Goal: Information Seeking & Learning: Learn about a topic

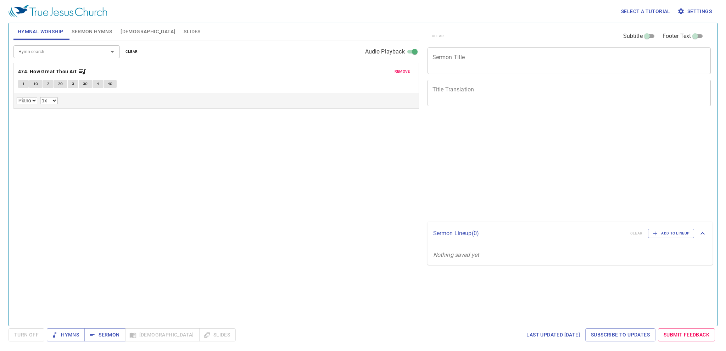
select select "1"
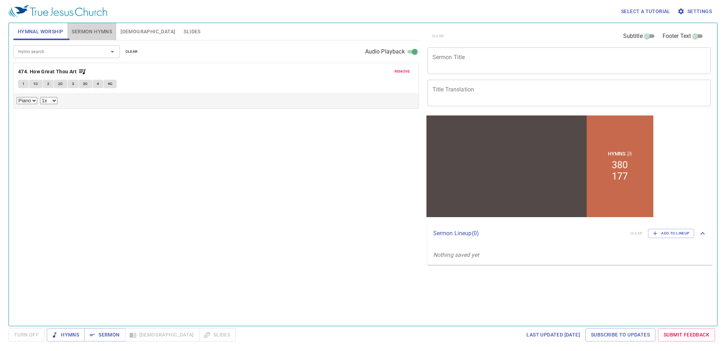
click at [89, 32] on span "Sermon Hymns" at bounding box center [92, 31] width 40 height 9
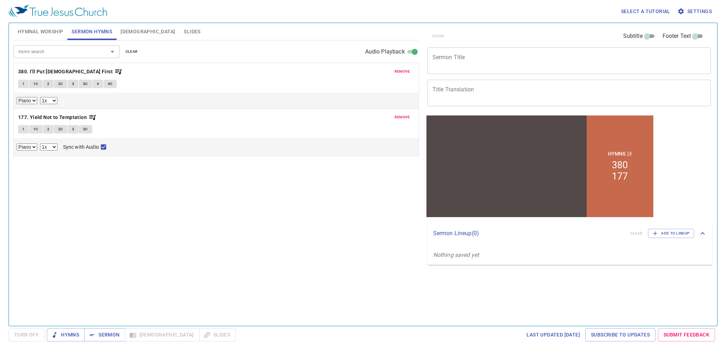
click at [131, 31] on span "[DEMOGRAPHIC_DATA]" at bounding box center [147, 31] width 55 height 9
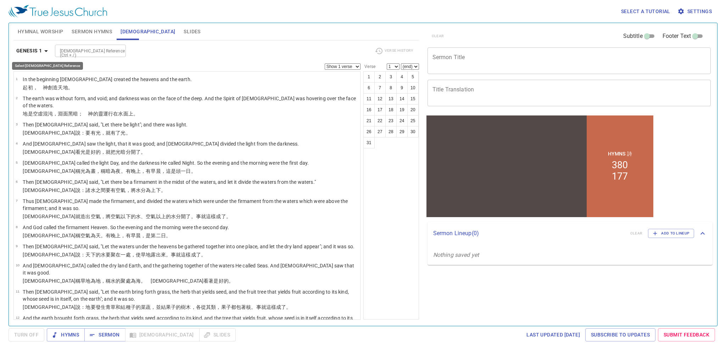
click at [42, 49] on icon "button" at bounding box center [46, 51] width 9 height 9
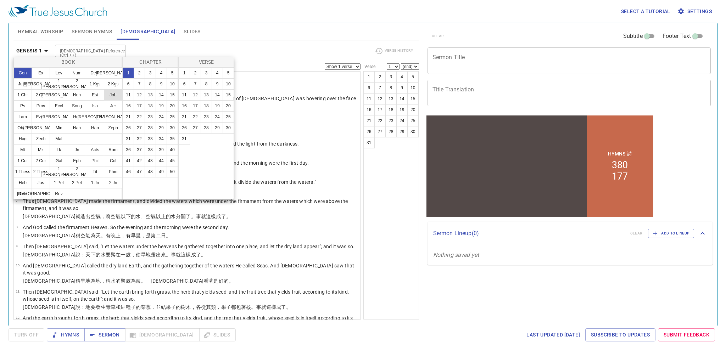
click at [115, 98] on button "Job" at bounding box center [113, 94] width 18 height 11
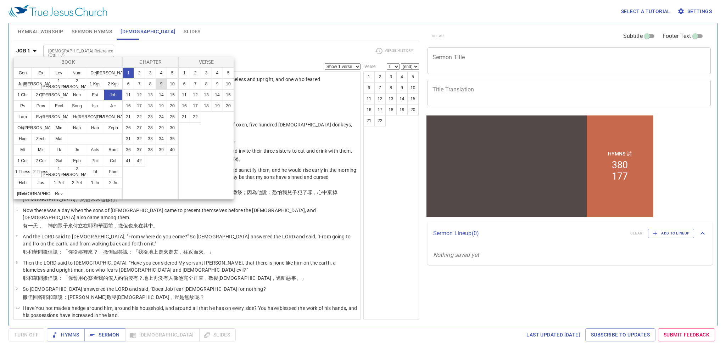
click at [160, 83] on button "9" at bounding box center [161, 83] width 11 height 11
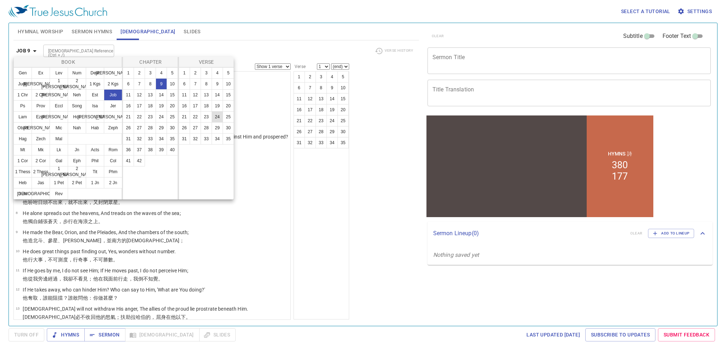
click at [214, 115] on button "24" at bounding box center [216, 116] width 11 height 11
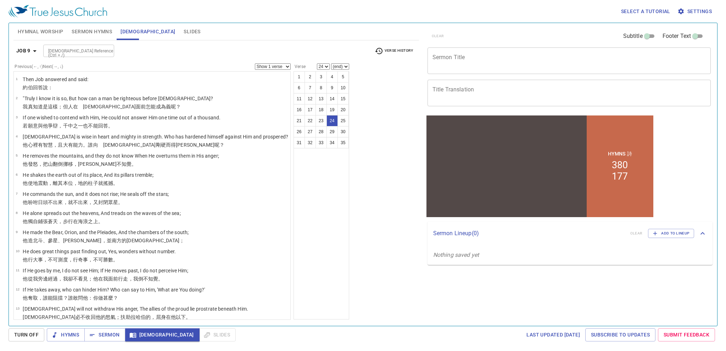
scroll to position [328, 0]
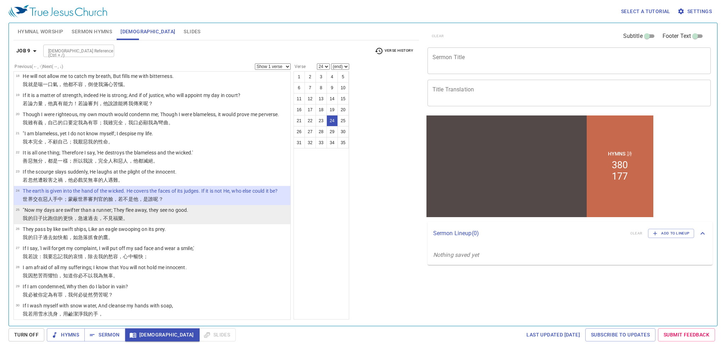
click at [141, 218] on p "我的日子 比跑信的 更快 ，急速過去 ，不見 福樂 。" at bounding box center [105, 218] width 165 height 7
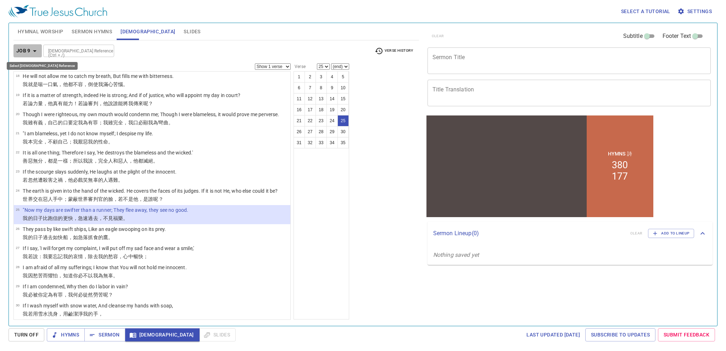
click at [22, 48] on b "Job 9" at bounding box center [23, 50] width 14 height 9
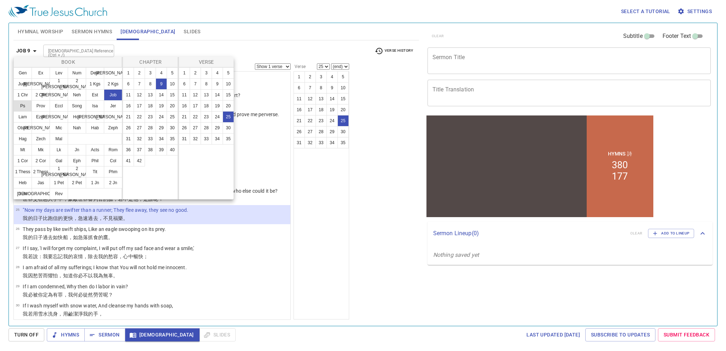
click at [27, 108] on button "Ps" at bounding box center [22, 105] width 18 height 11
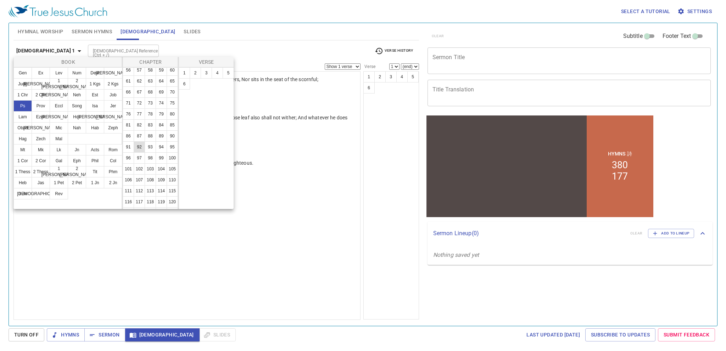
scroll to position [142, 0]
click at [167, 124] on button "90" at bounding box center [172, 117] width 11 height 11
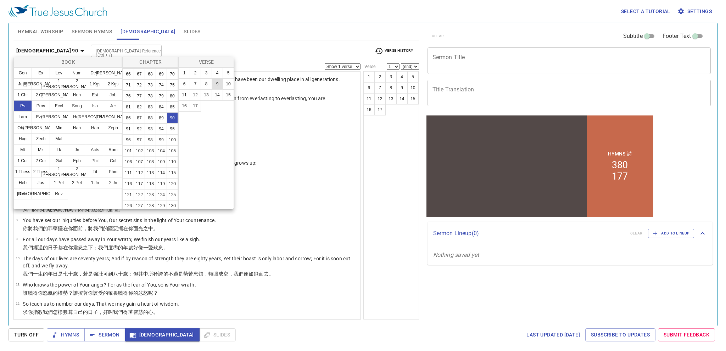
click at [214, 85] on button "9" at bounding box center [216, 83] width 11 height 11
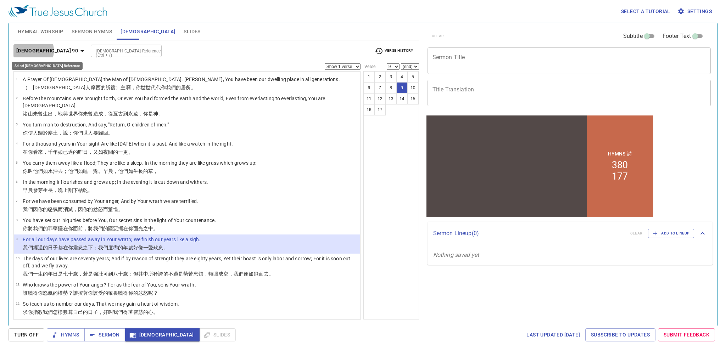
click at [29, 51] on b "Psalm 90" at bounding box center [47, 50] width 62 height 9
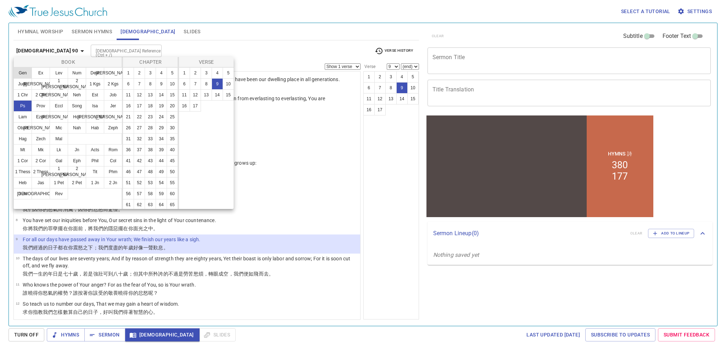
click at [26, 77] on button "Gen" at bounding box center [22, 72] width 18 height 11
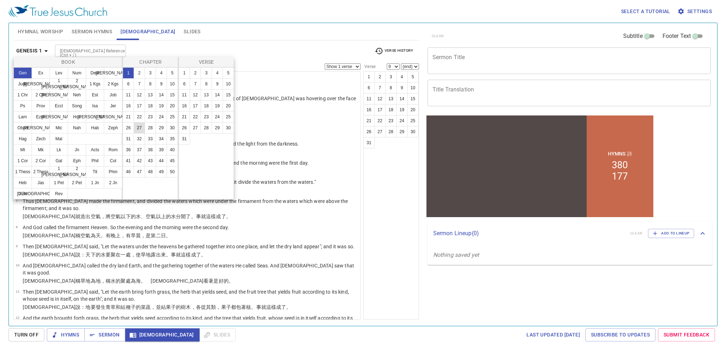
scroll to position [1, 0]
click at [136, 167] on button "42" at bounding box center [139, 160] width 11 height 11
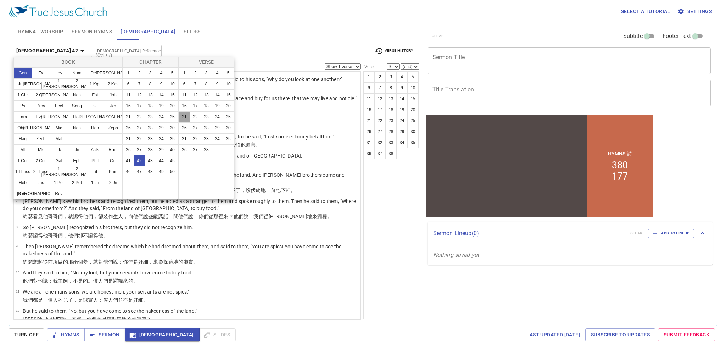
click at [186, 115] on button "21" at bounding box center [184, 116] width 11 height 11
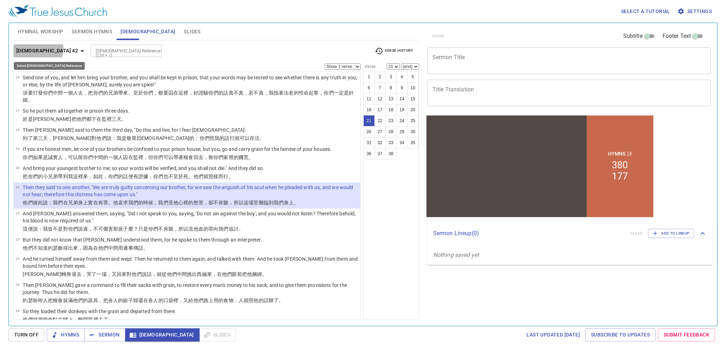
click at [38, 49] on b "Genesis 42" at bounding box center [47, 50] width 62 height 9
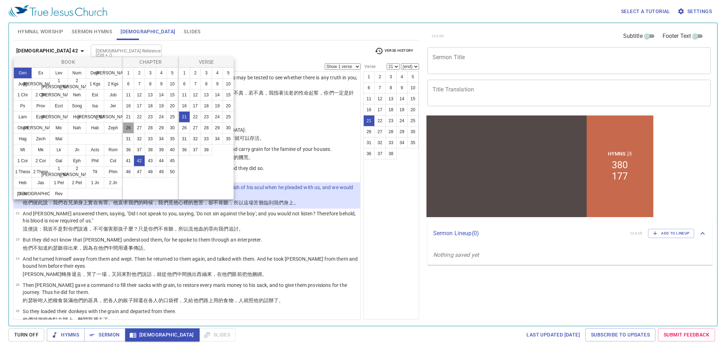
click at [126, 128] on button "26" at bounding box center [128, 127] width 11 height 11
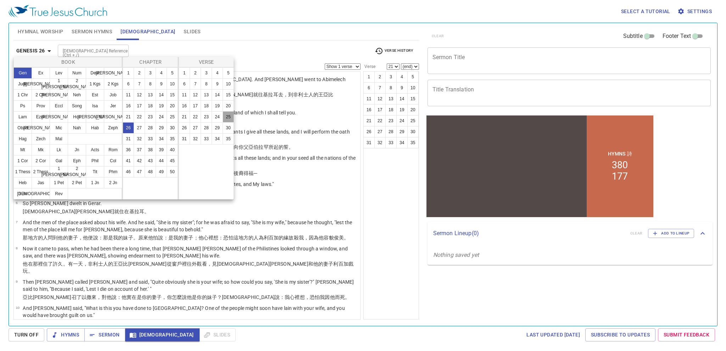
click at [225, 118] on button "25" at bounding box center [227, 116] width 11 height 11
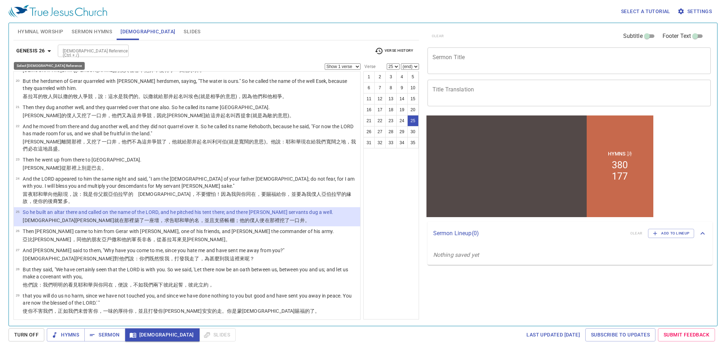
click at [46, 50] on icon "button" at bounding box center [49, 51] width 9 height 9
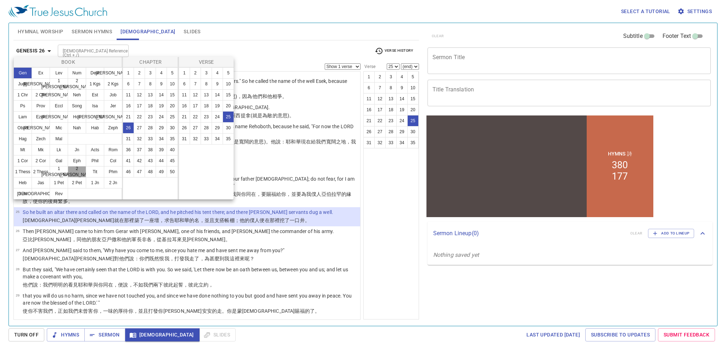
click at [72, 171] on button "2 Tim" at bounding box center [77, 171] width 18 height 11
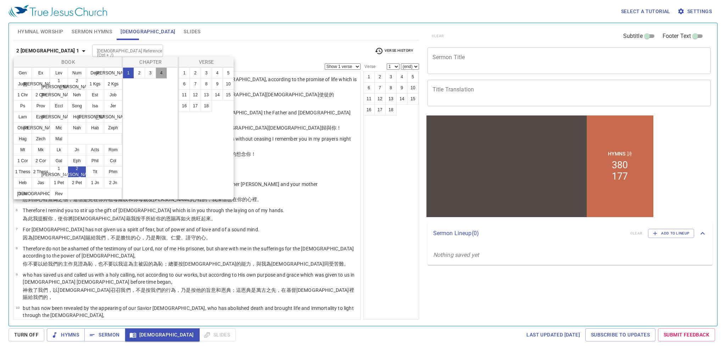
click at [157, 74] on button "4" at bounding box center [161, 72] width 11 height 11
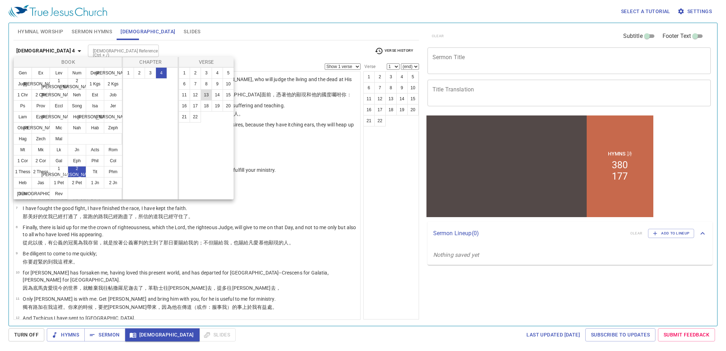
click at [207, 97] on button "13" at bounding box center [206, 94] width 11 height 11
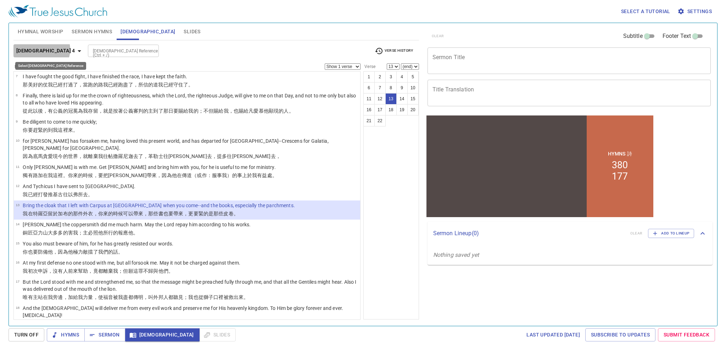
click at [41, 49] on b "2 Timothy 4" at bounding box center [45, 50] width 59 height 9
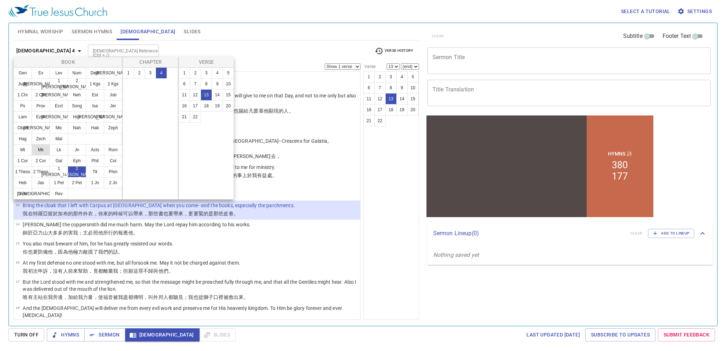
click at [45, 148] on button "Mk" at bounding box center [41, 149] width 18 height 11
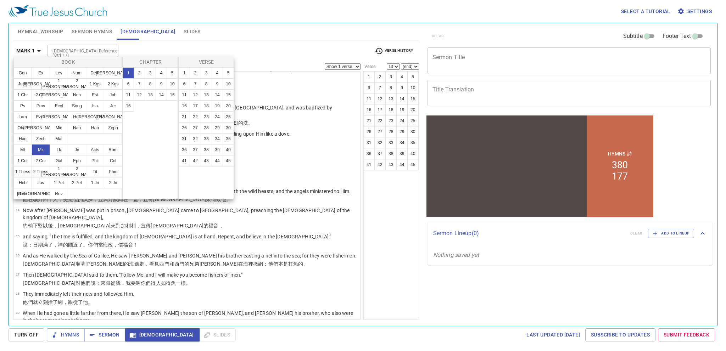
scroll to position [0, 0]
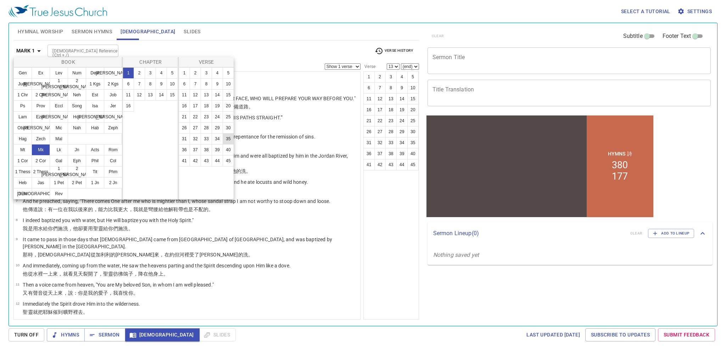
click at [227, 140] on button "35" at bounding box center [227, 138] width 11 height 11
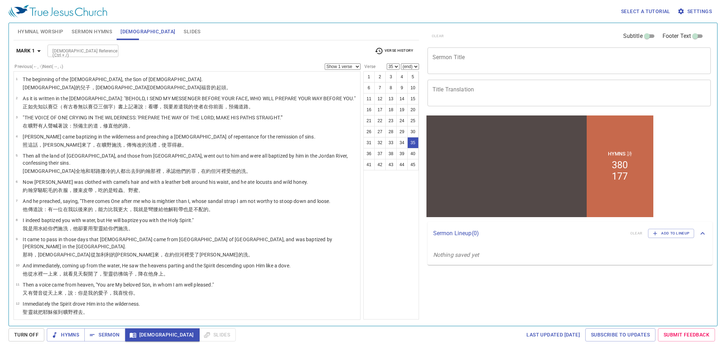
scroll to position [560, 0]
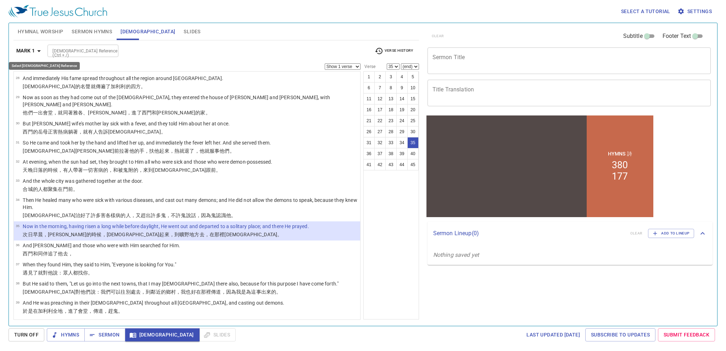
click at [37, 49] on icon "button" at bounding box center [39, 51] width 9 height 9
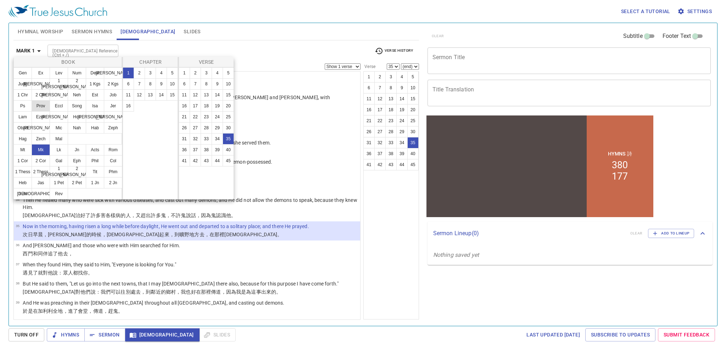
click at [35, 108] on button "Prov" at bounding box center [41, 105] width 18 height 11
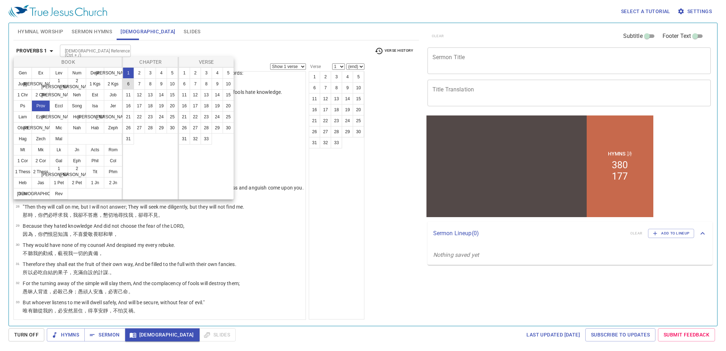
scroll to position [0, 0]
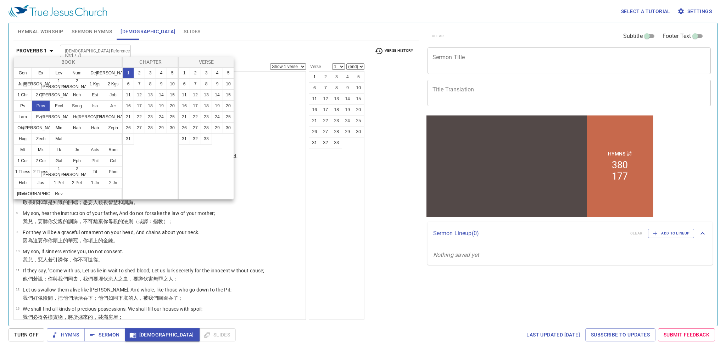
click at [355, 174] on div at bounding box center [363, 175] width 726 height 351
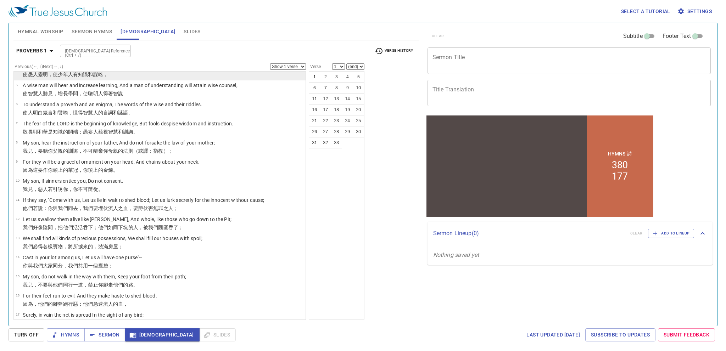
scroll to position [71, 0]
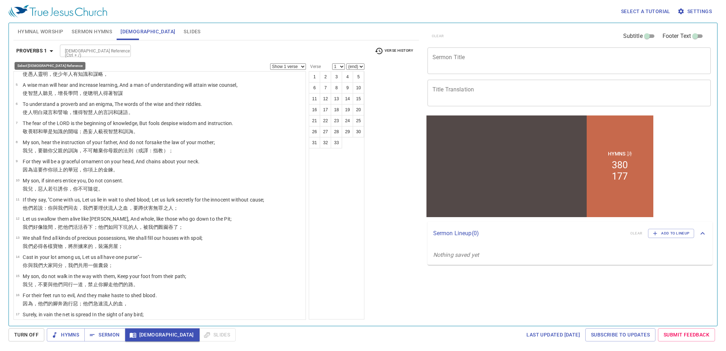
click at [40, 45] on button "Proverbs 1" at bounding box center [35, 50] width 45 height 13
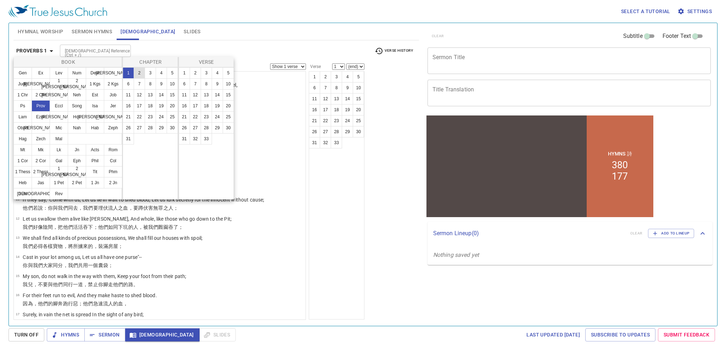
click at [138, 75] on button "2" at bounding box center [139, 72] width 11 height 11
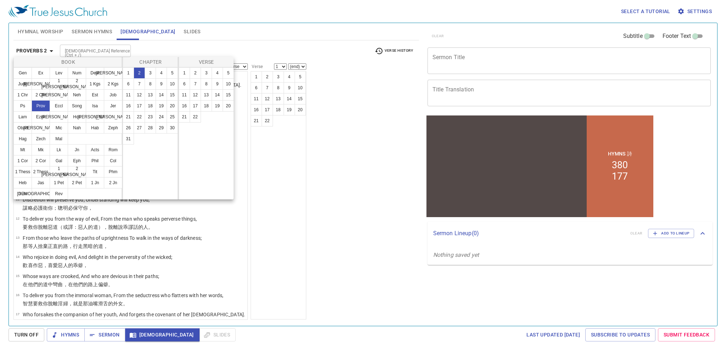
scroll to position [0, 0]
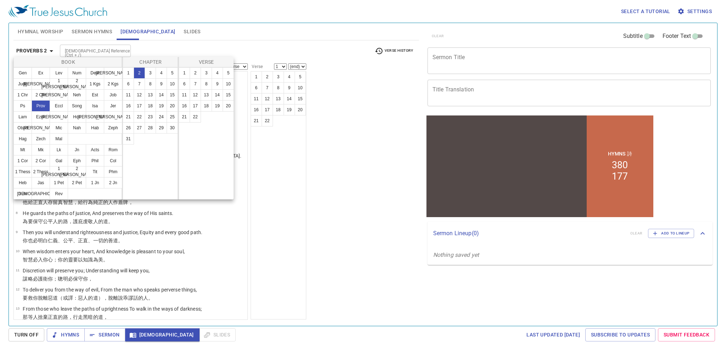
click at [349, 193] on div at bounding box center [363, 175] width 726 height 351
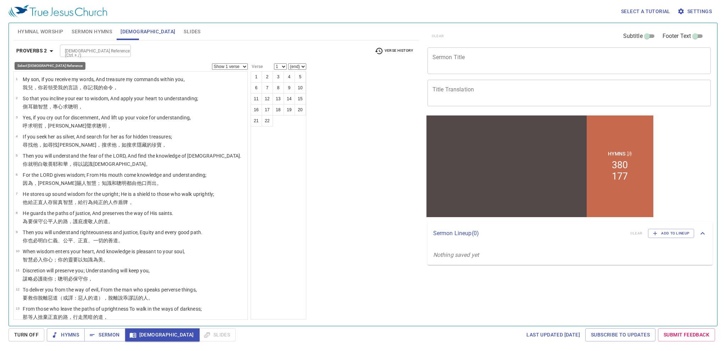
click at [43, 50] on b "Proverbs 2" at bounding box center [31, 50] width 31 height 9
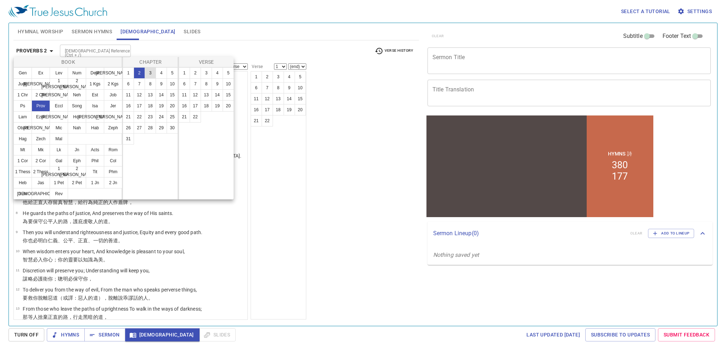
click at [147, 73] on button "3" at bounding box center [150, 72] width 11 height 11
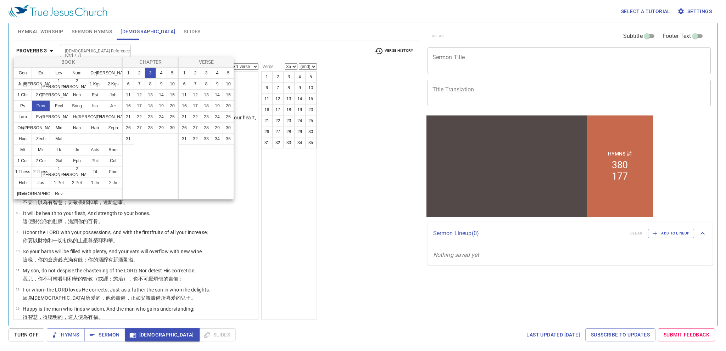
click at [280, 159] on div at bounding box center [363, 175] width 726 height 351
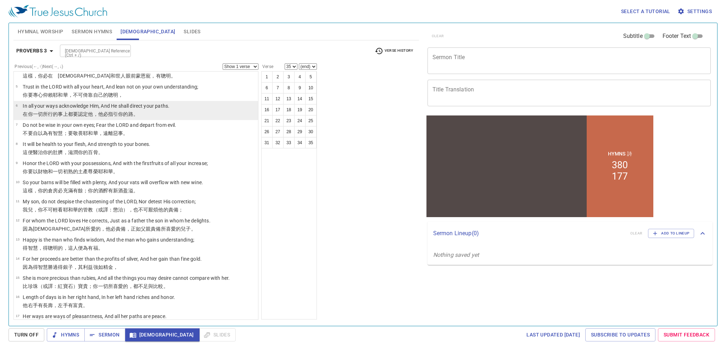
scroll to position [71, 0]
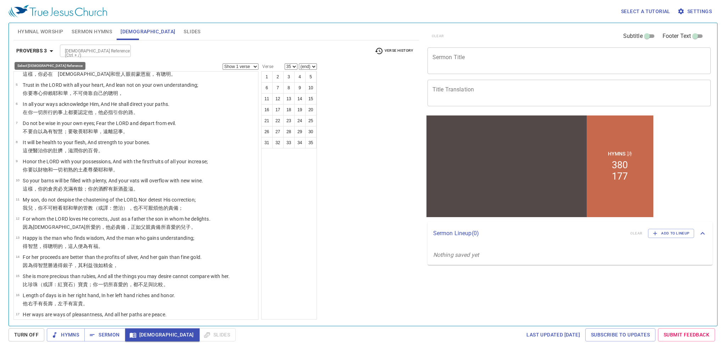
click at [32, 51] on b "Proverbs 3" at bounding box center [31, 50] width 31 height 9
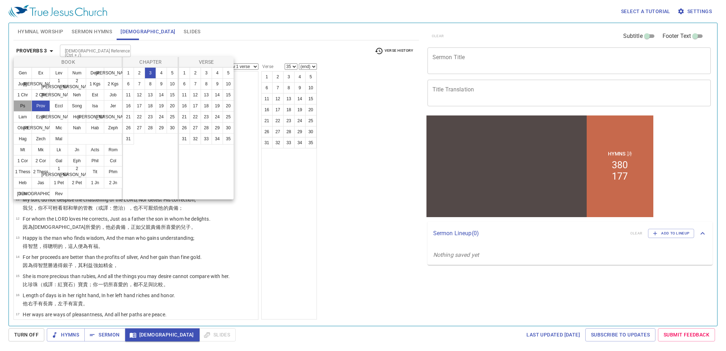
click at [23, 109] on button "Ps" at bounding box center [22, 105] width 18 height 11
select select "1"
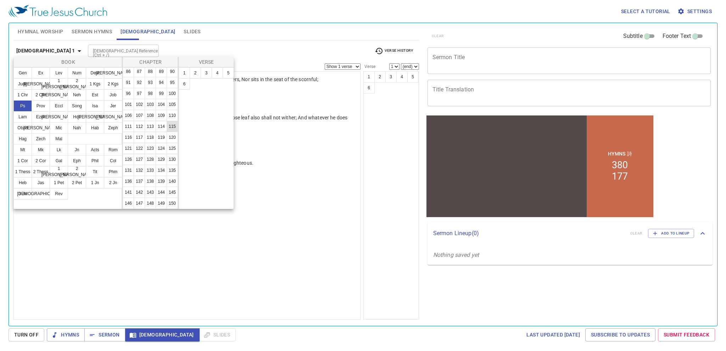
scroll to position [276, 0]
click at [167, 154] on button "130" at bounding box center [172, 159] width 11 height 11
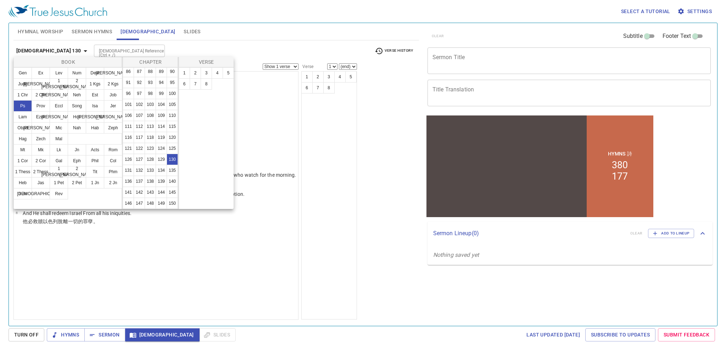
click at [237, 261] on div at bounding box center [363, 175] width 726 height 351
